Goal: Find specific page/section: Find specific page/section

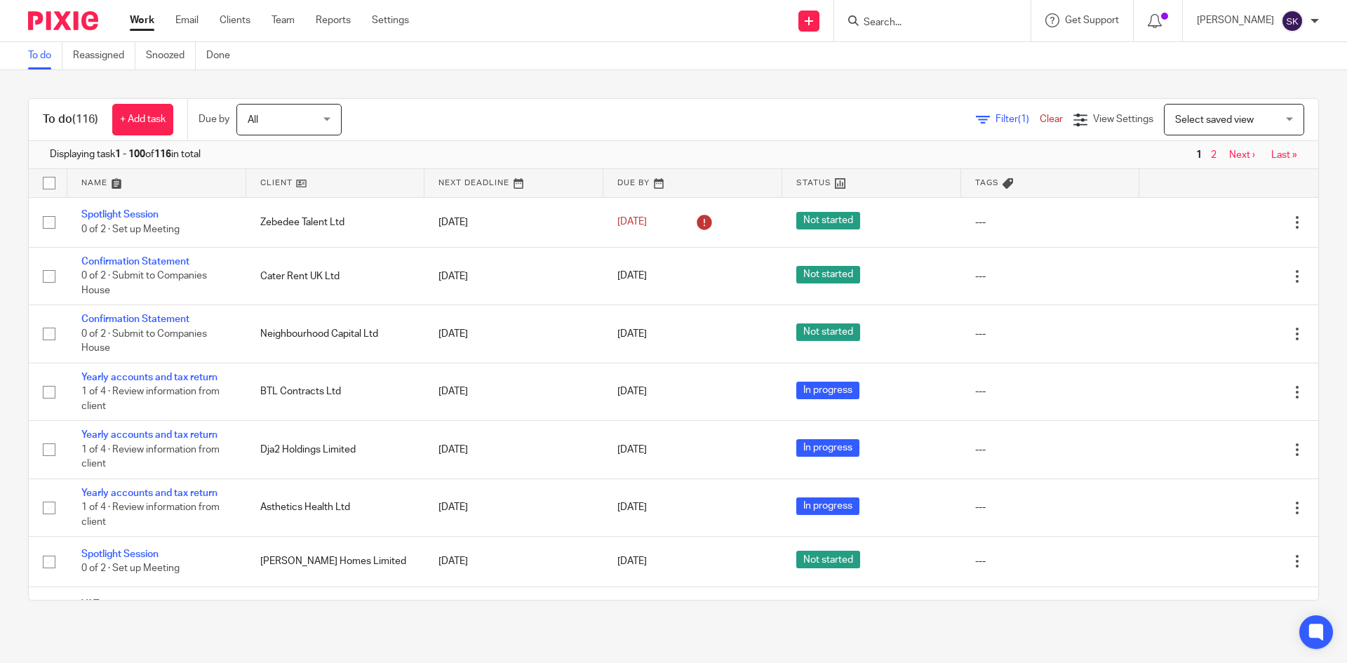
click at [968, 25] on input "Search" at bounding box center [925, 23] width 126 height 13
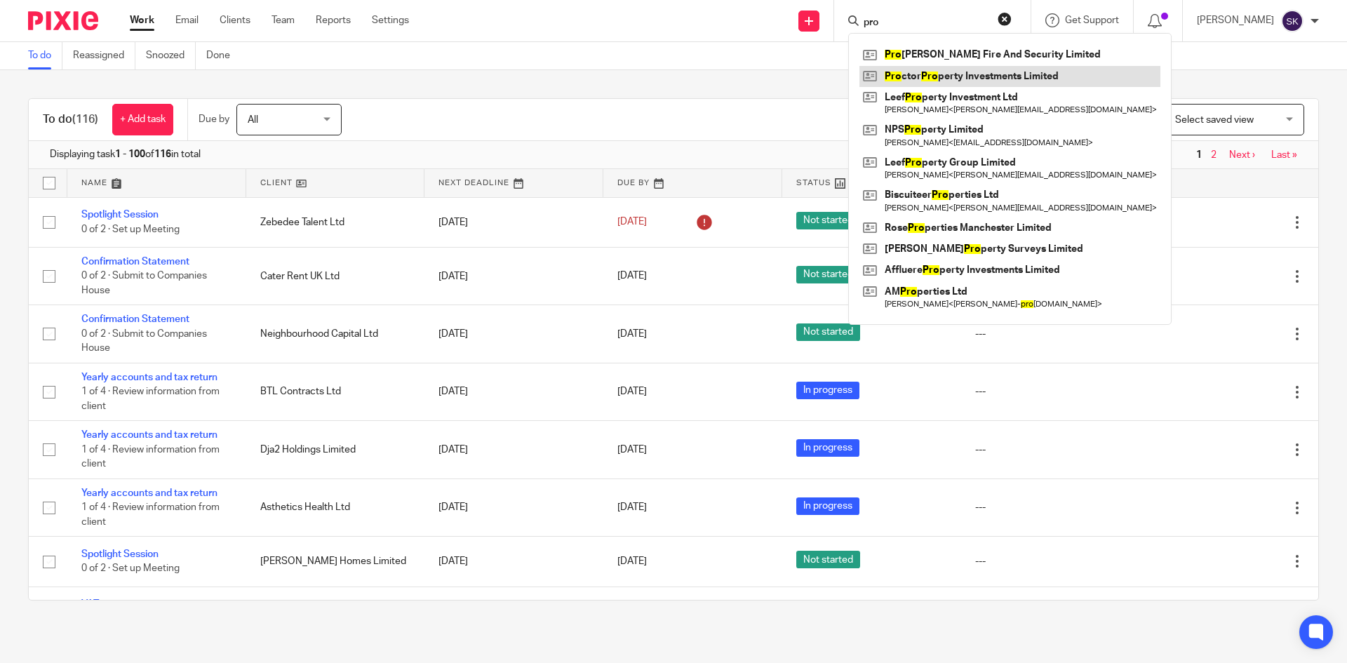
type input "pro"
click at [991, 74] on link at bounding box center [1009, 76] width 301 height 21
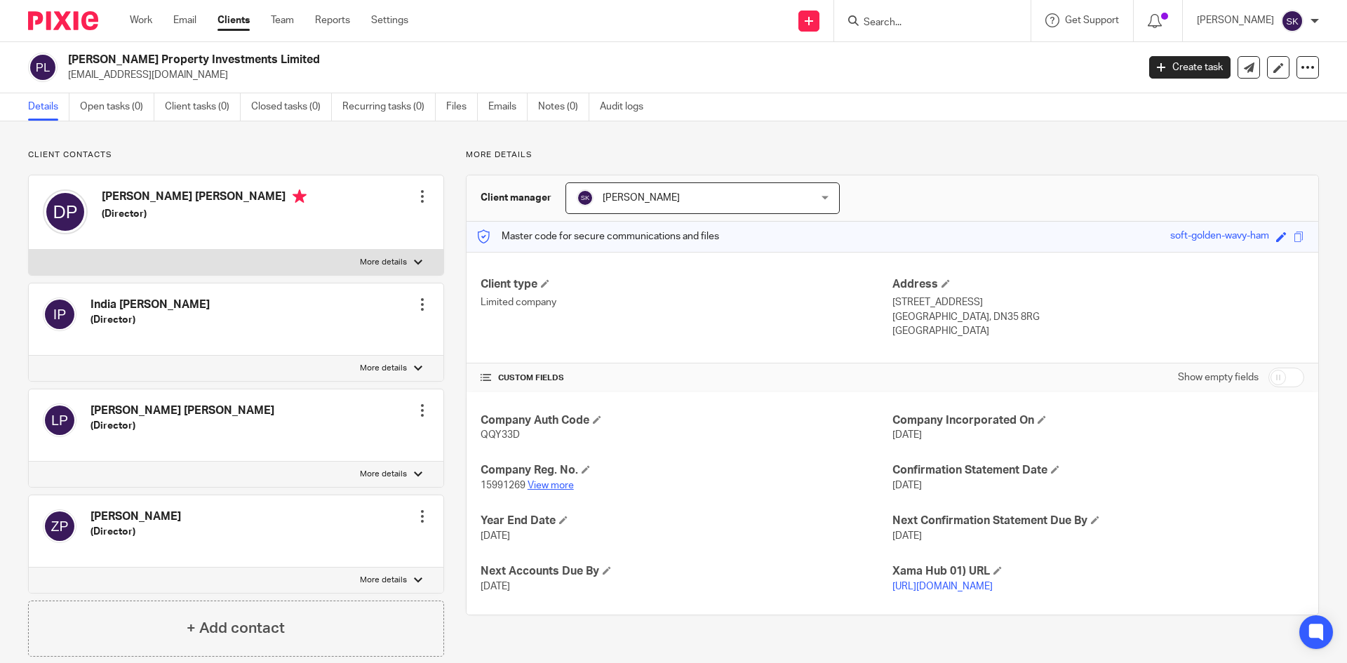
click at [543, 485] on link "View more" at bounding box center [551, 486] width 46 height 10
drag, startPoint x: 135, startPoint y: 22, endPoint x: 87, endPoint y: 30, distance: 48.3
click at [135, 22] on link "Work" at bounding box center [141, 20] width 22 height 14
